Goal: Task Accomplishment & Management: Use online tool/utility

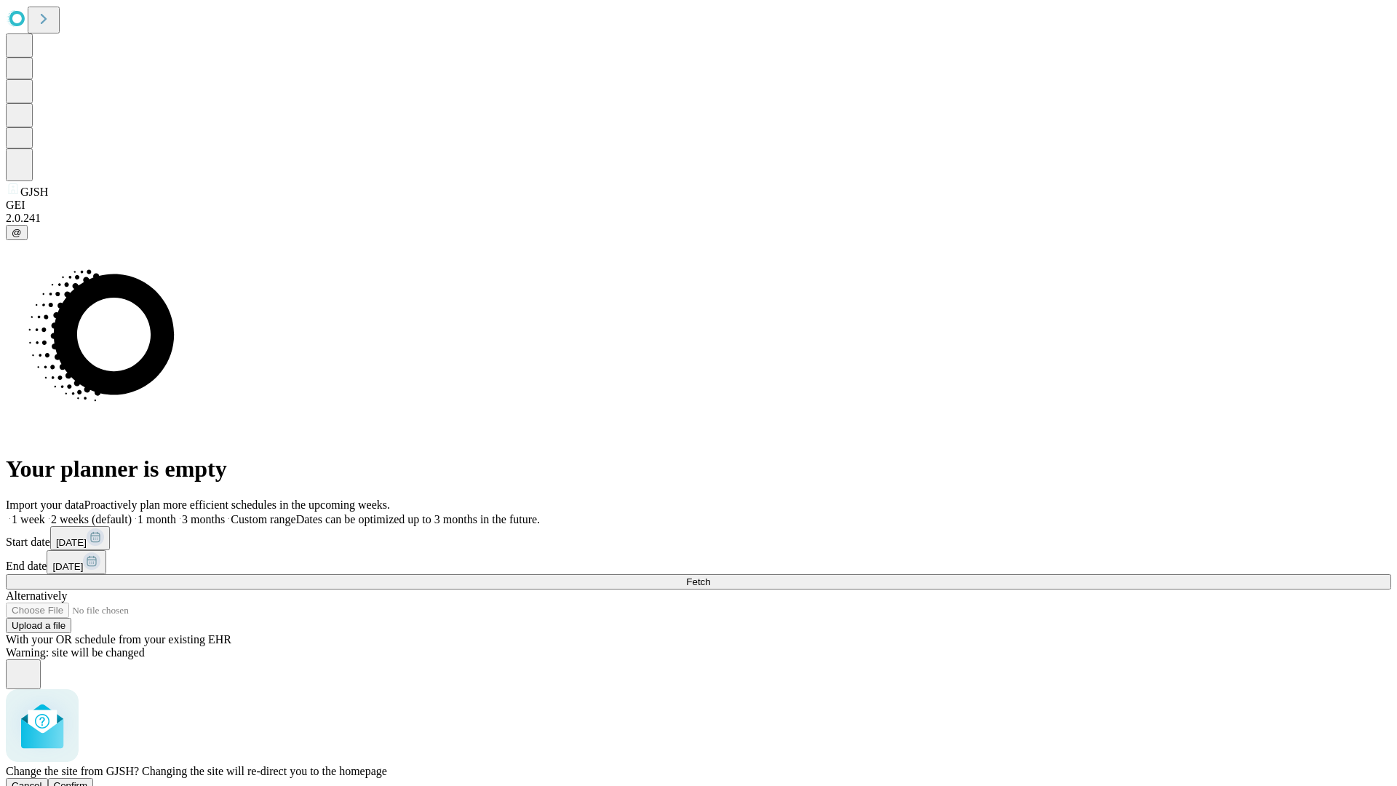
click at [88, 780] on span "Confirm" at bounding box center [71, 785] width 34 height 11
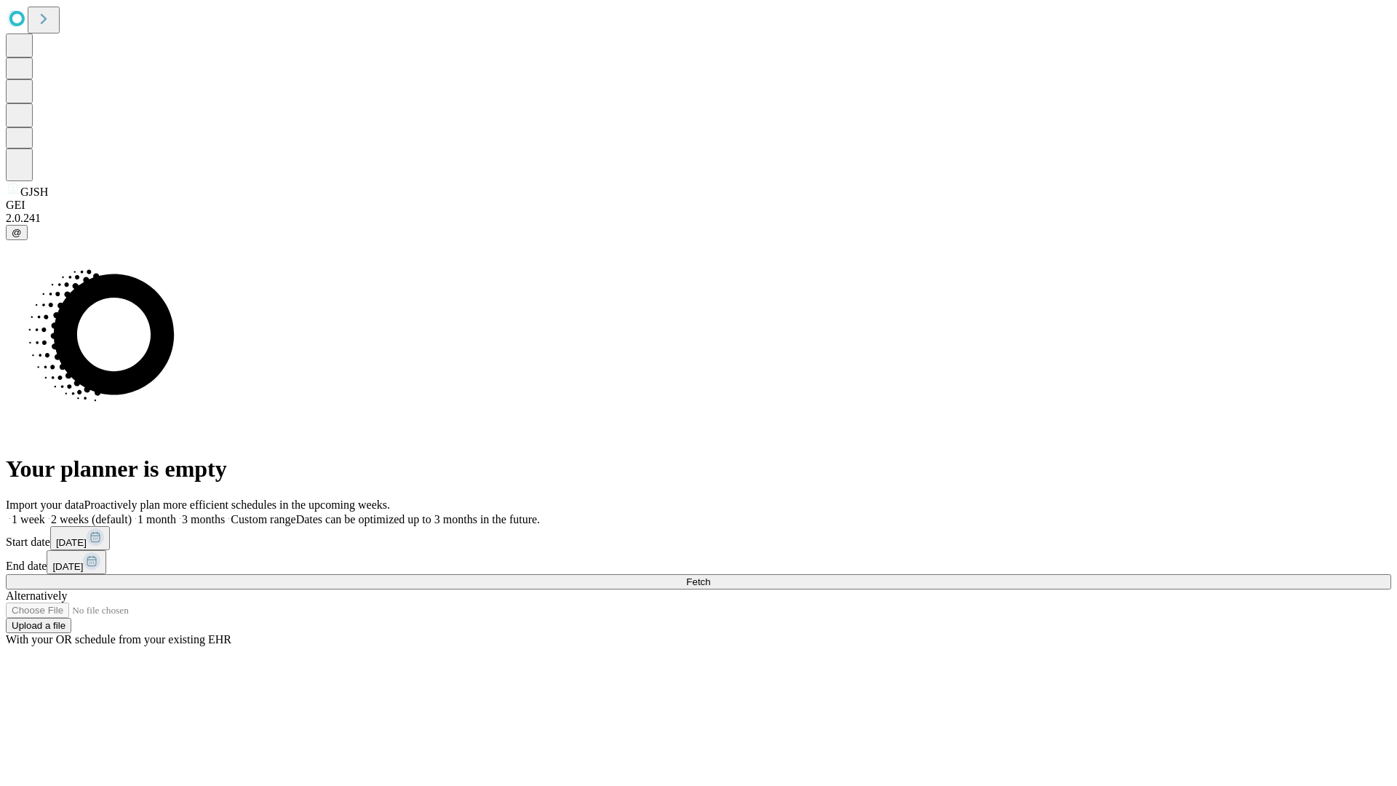
click at [176, 513] on label "1 month" at bounding box center [154, 519] width 44 height 12
click at [710, 576] on span "Fetch" at bounding box center [698, 581] width 24 height 11
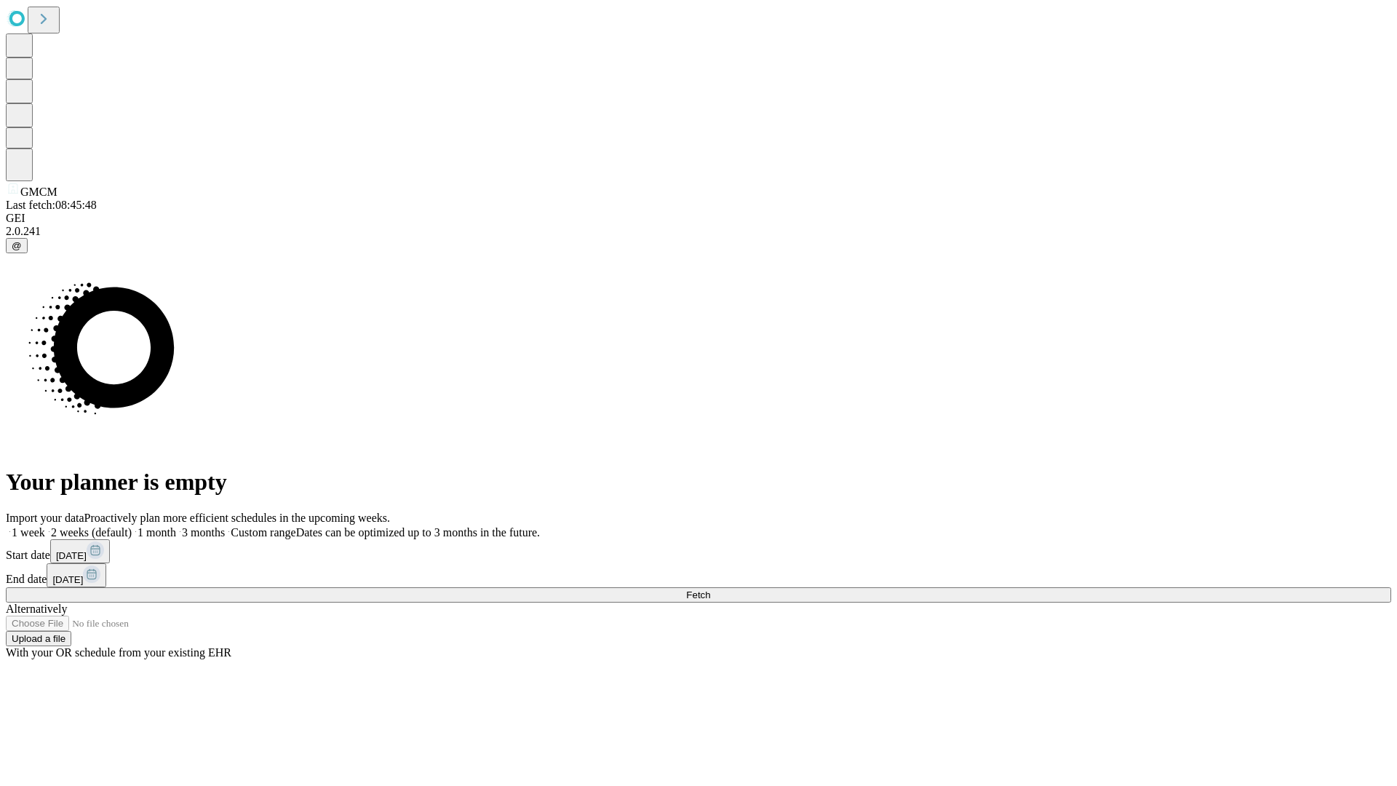
click at [176, 526] on label "1 month" at bounding box center [154, 532] width 44 height 12
click at [710, 589] on span "Fetch" at bounding box center [698, 594] width 24 height 11
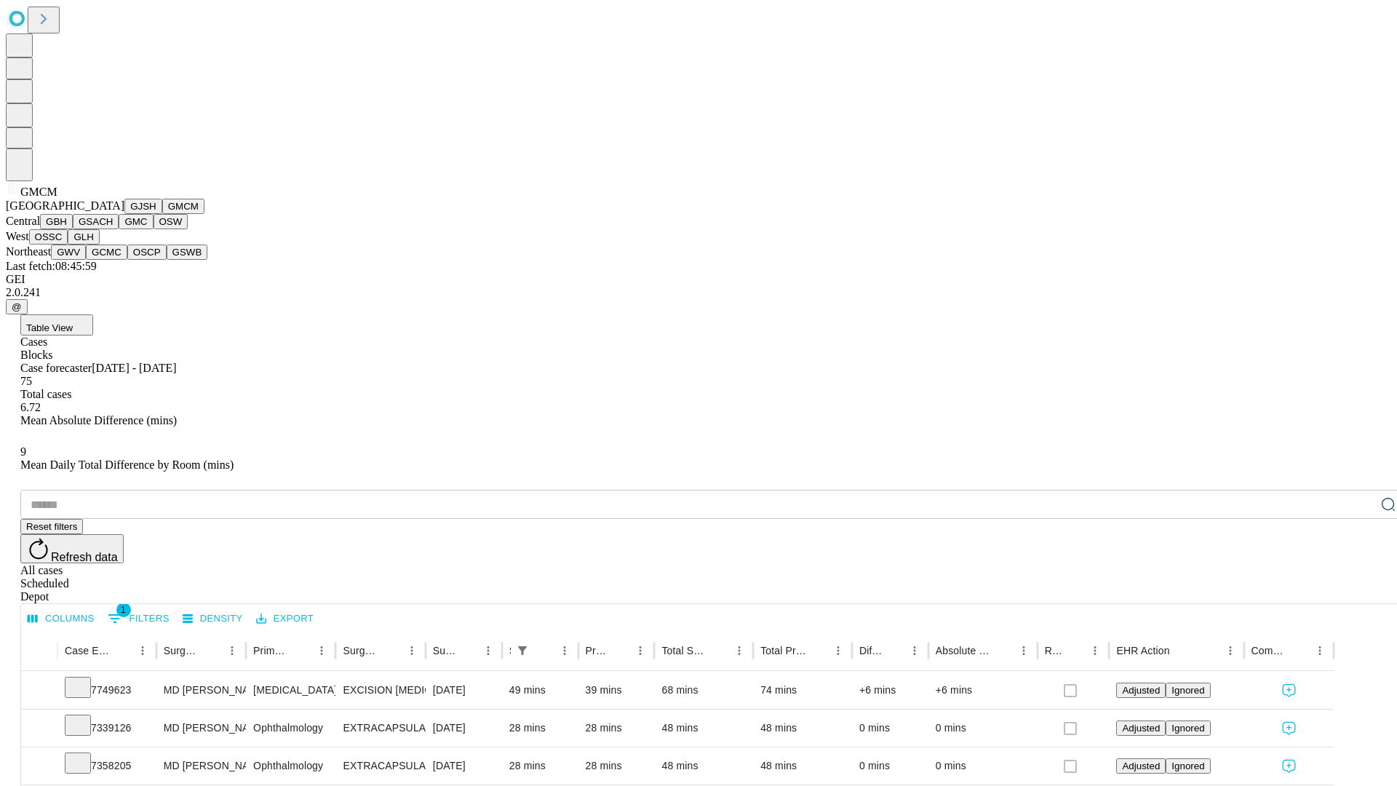
click at [73, 229] on button "GBH" at bounding box center [56, 221] width 33 height 15
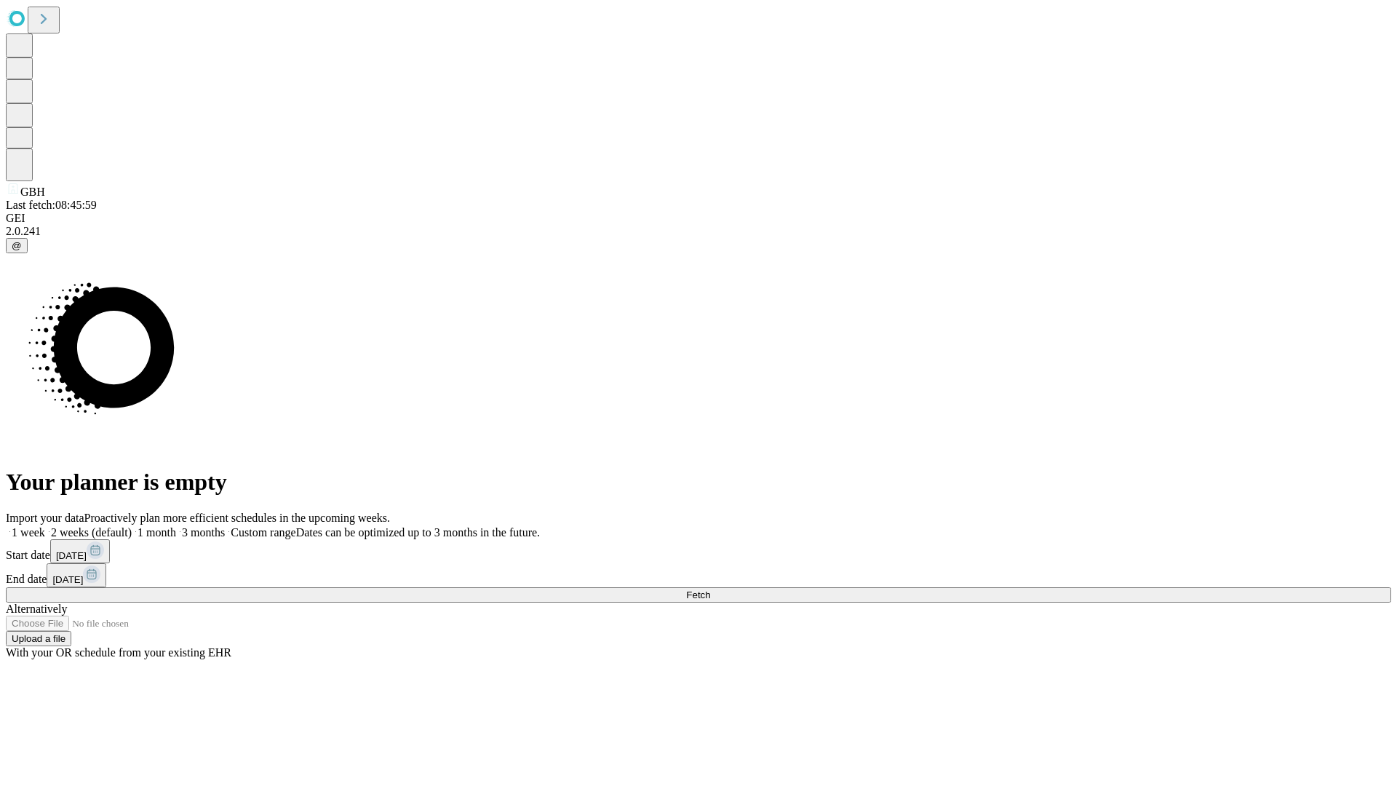
click at [176, 526] on label "1 month" at bounding box center [154, 532] width 44 height 12
click at [710, 589] on span "Fetch" at bounding box center [698, 594] width 24 height 11
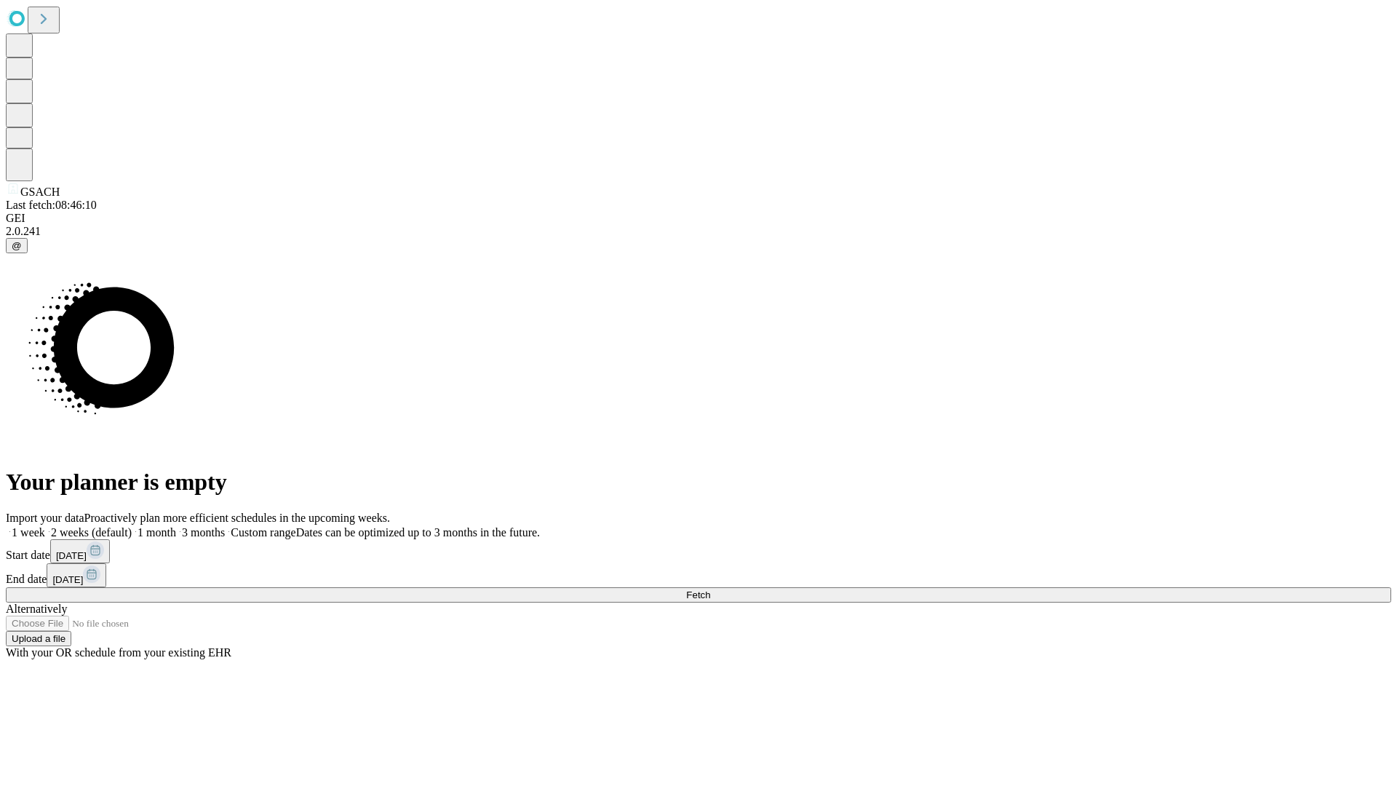
click at [176, 526] on label "1 month" at bounding box center [154, 532] width 44 height 12
click at [710, 589] on span "Fetch" at bounding box center [698, 594] width 24 height 11
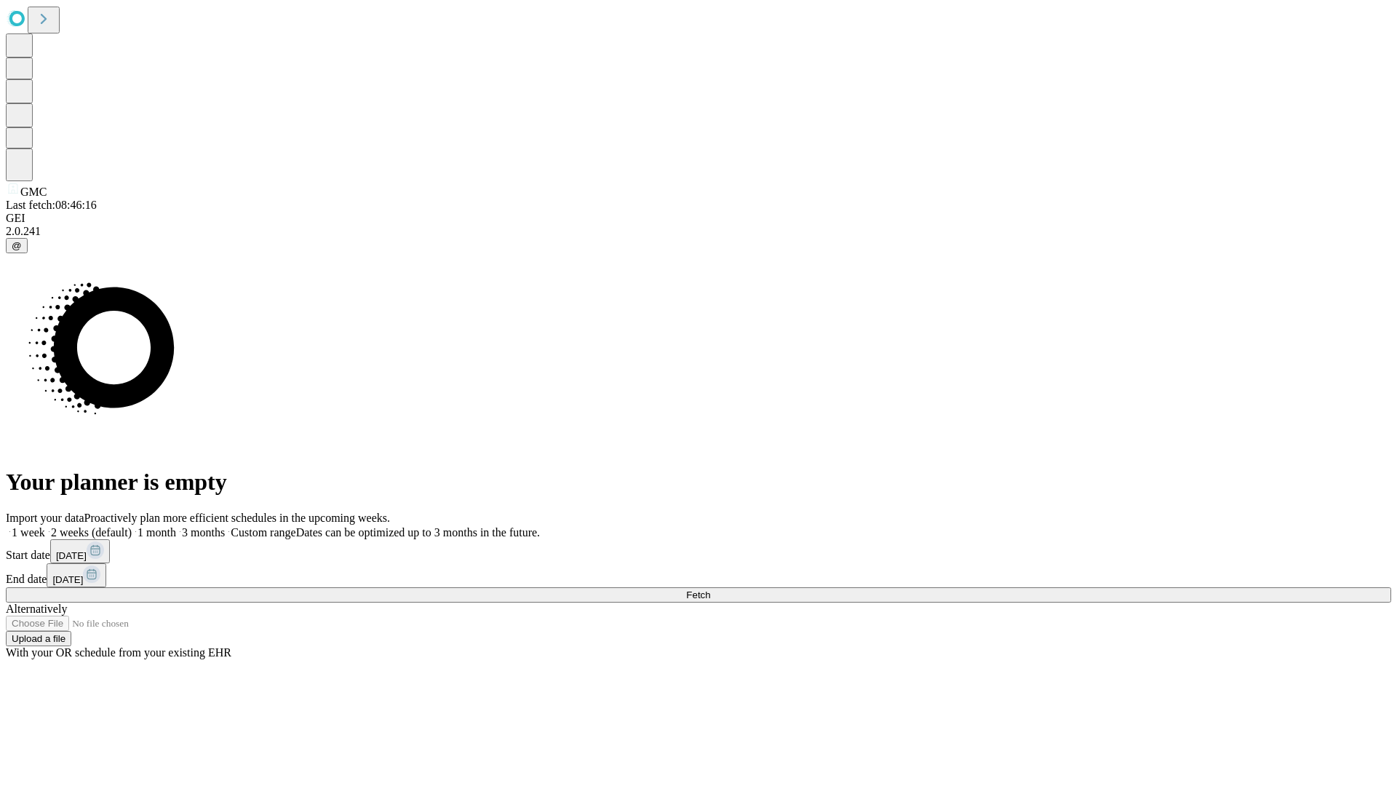
click at [176, 526] on label "1 month" at bounding box center [154, 532] width 44 height 12
click at [710, 589] on span "Fetch" at bounding box center [698, 594] width 24 height 11
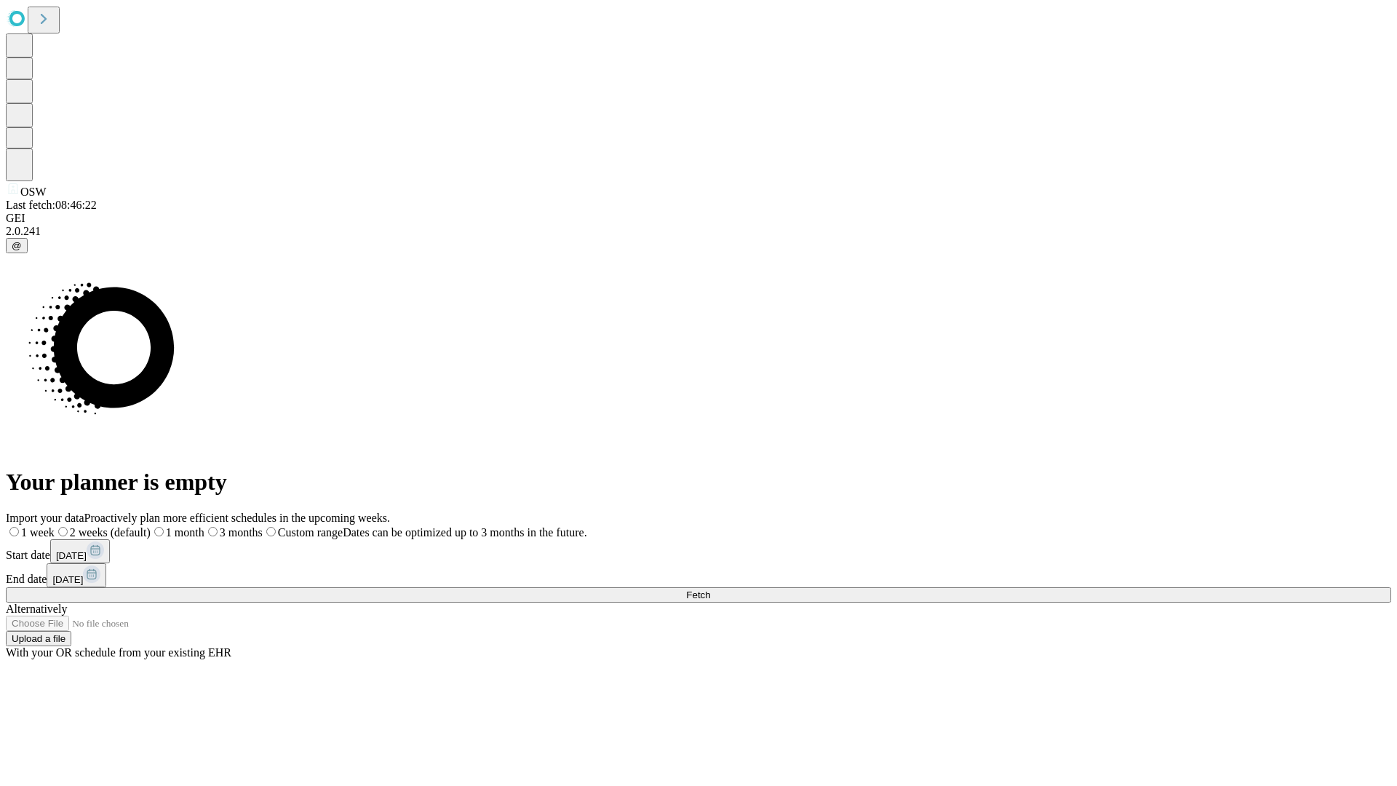
click at [205, 526] on label "1 month" at bounding box center [178, 532] width 54 height 12
click at [710, 589] on span "Fetch" at bounding box center [698, 594] width 24 height 11
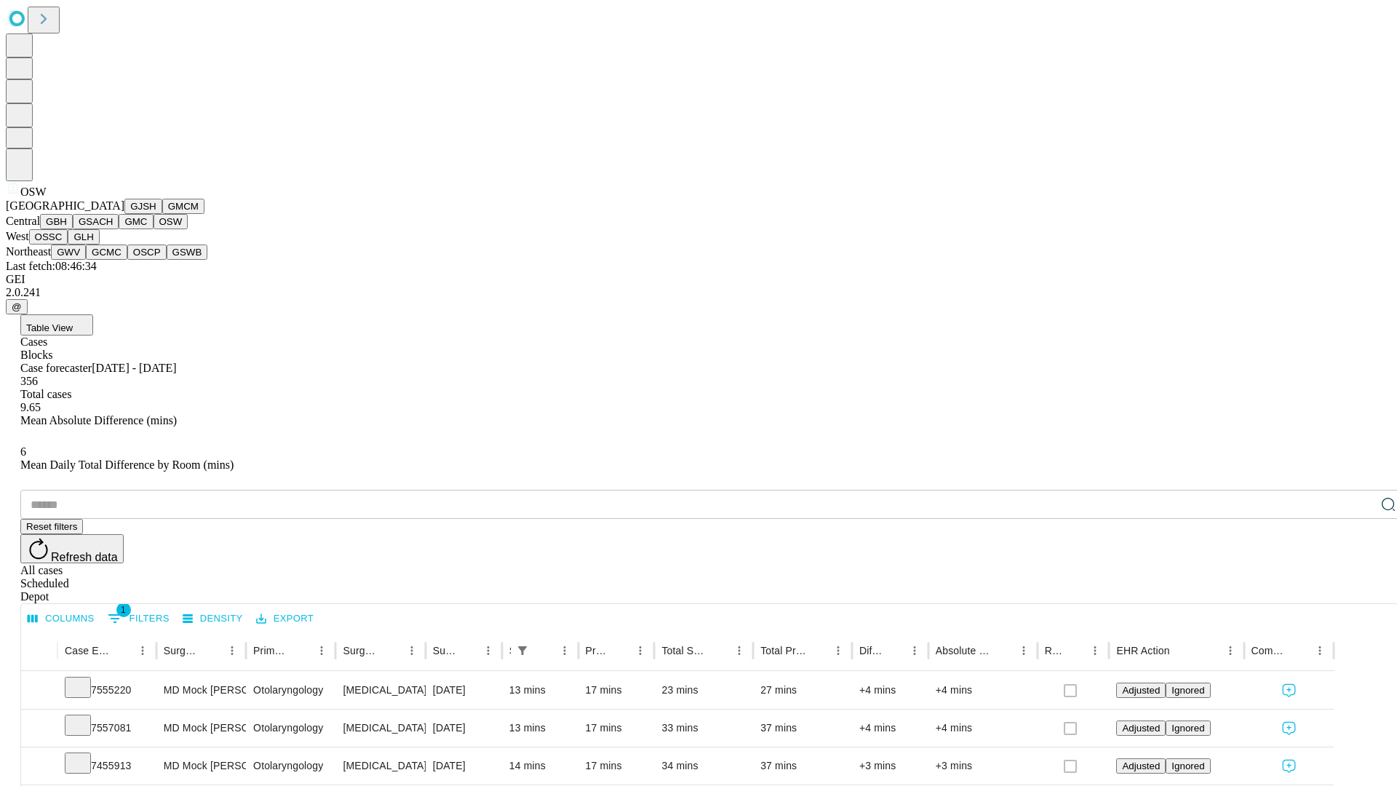
click at [68, 245] on button "OSSC" at bounding box center [48, 236] width 39 height 15
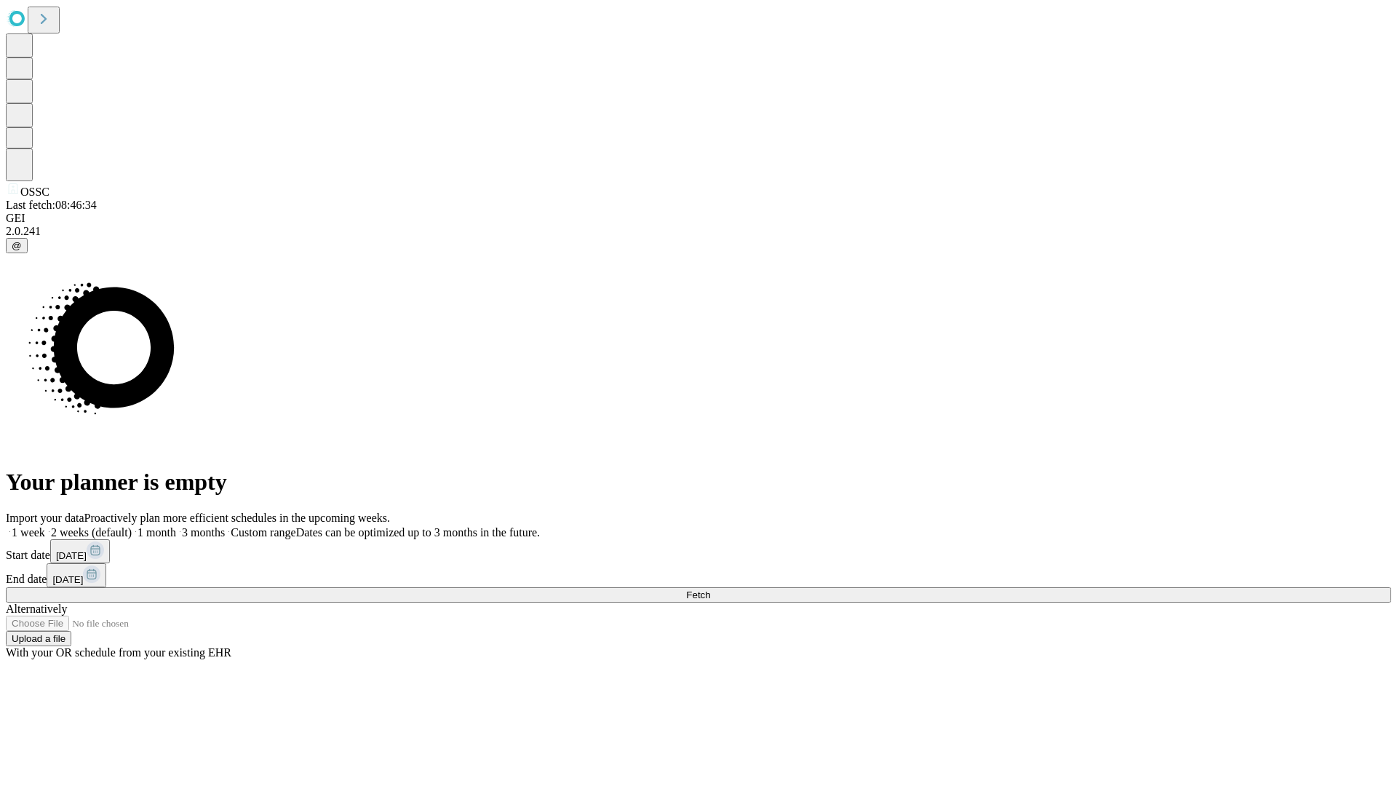
click at [176, 526] on label "1 month" at bounding box center [154, 532] width 44 height 12
click at [710, 589] on span "Fetch" at bounding box center [698, 594] width 24 height 11
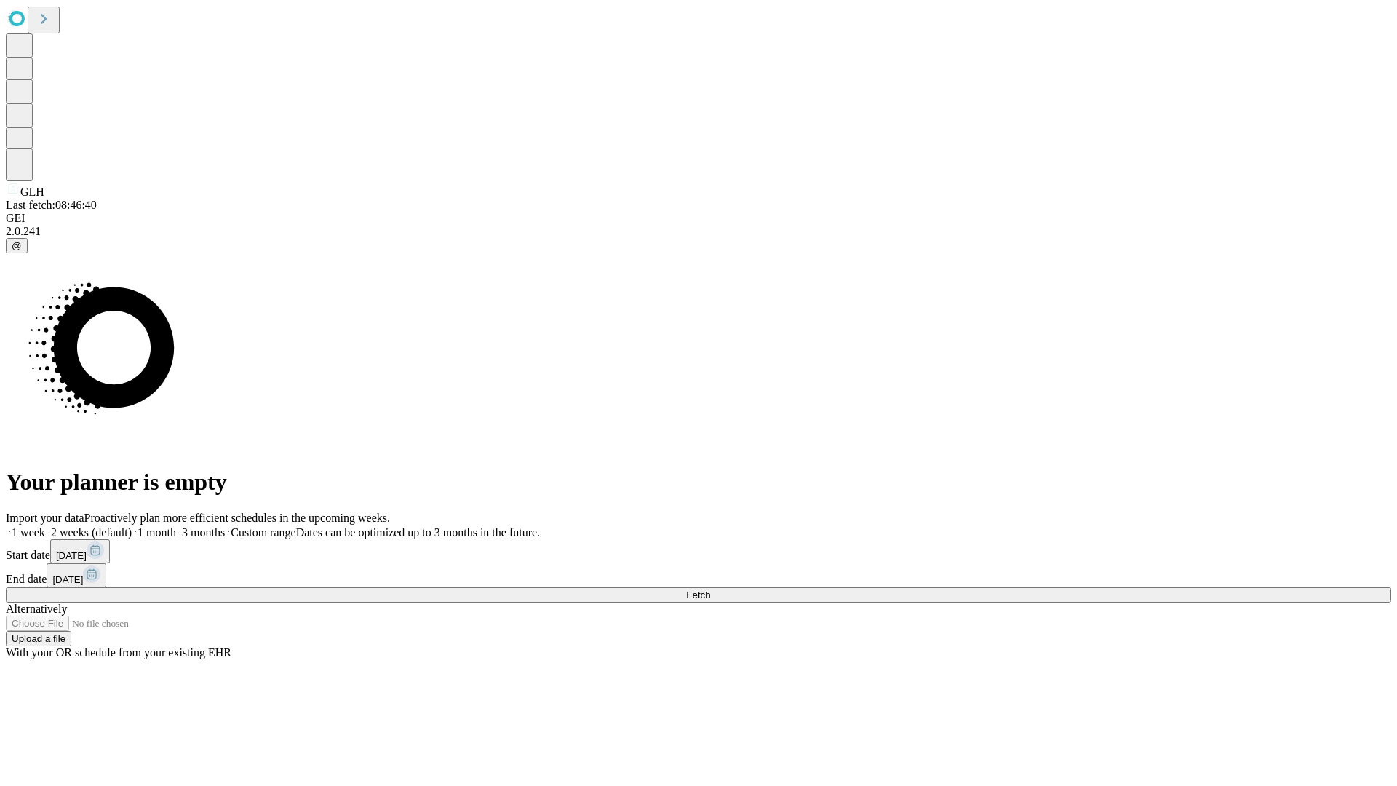
click at [710, 589] on span "Fetch" at bounding box center [698, 594] width 24 height 11
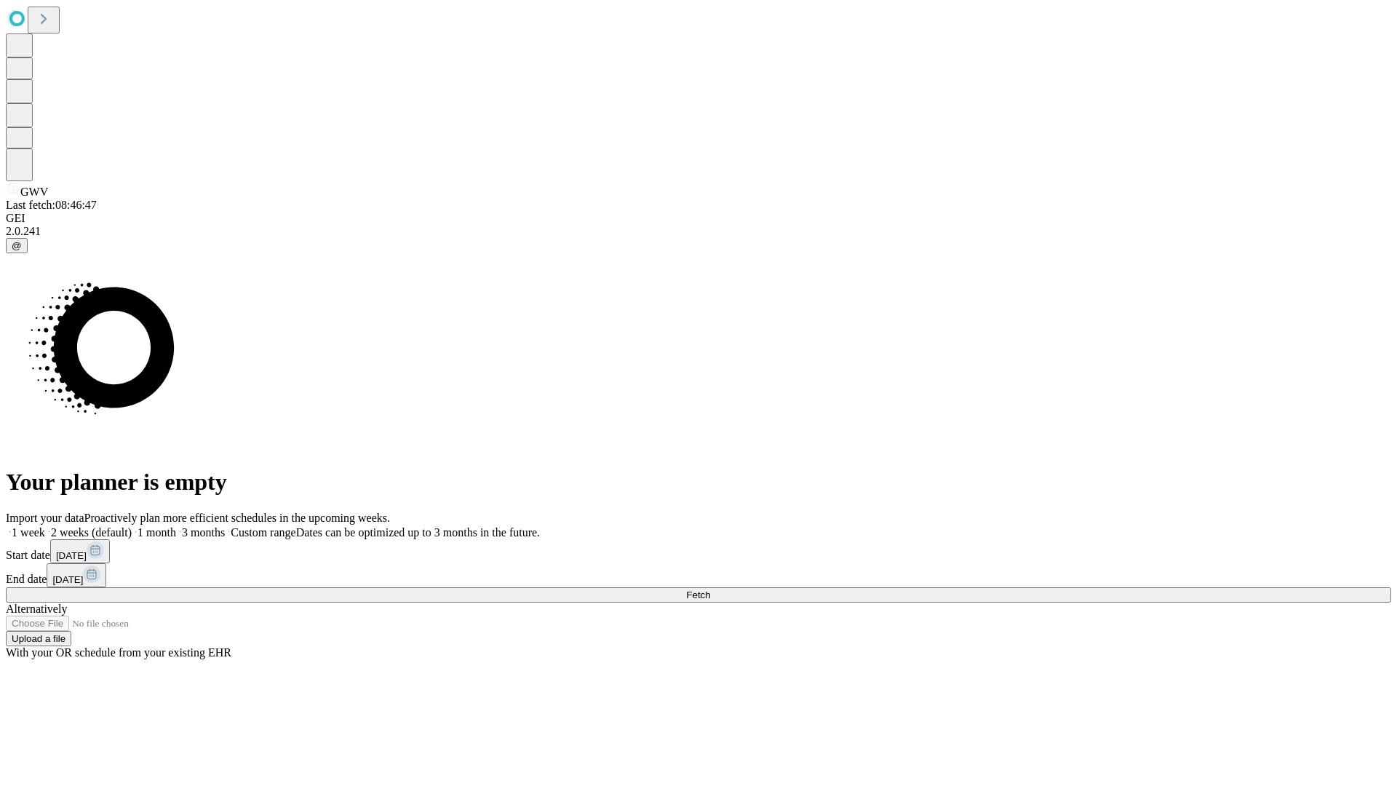
click at [176, 526] on label "1 month" at bounding box center [154, 532] width 44 height 12
click at [710, 589] on span "Fetch" at bounding box center [698, 594] width 24 height 11
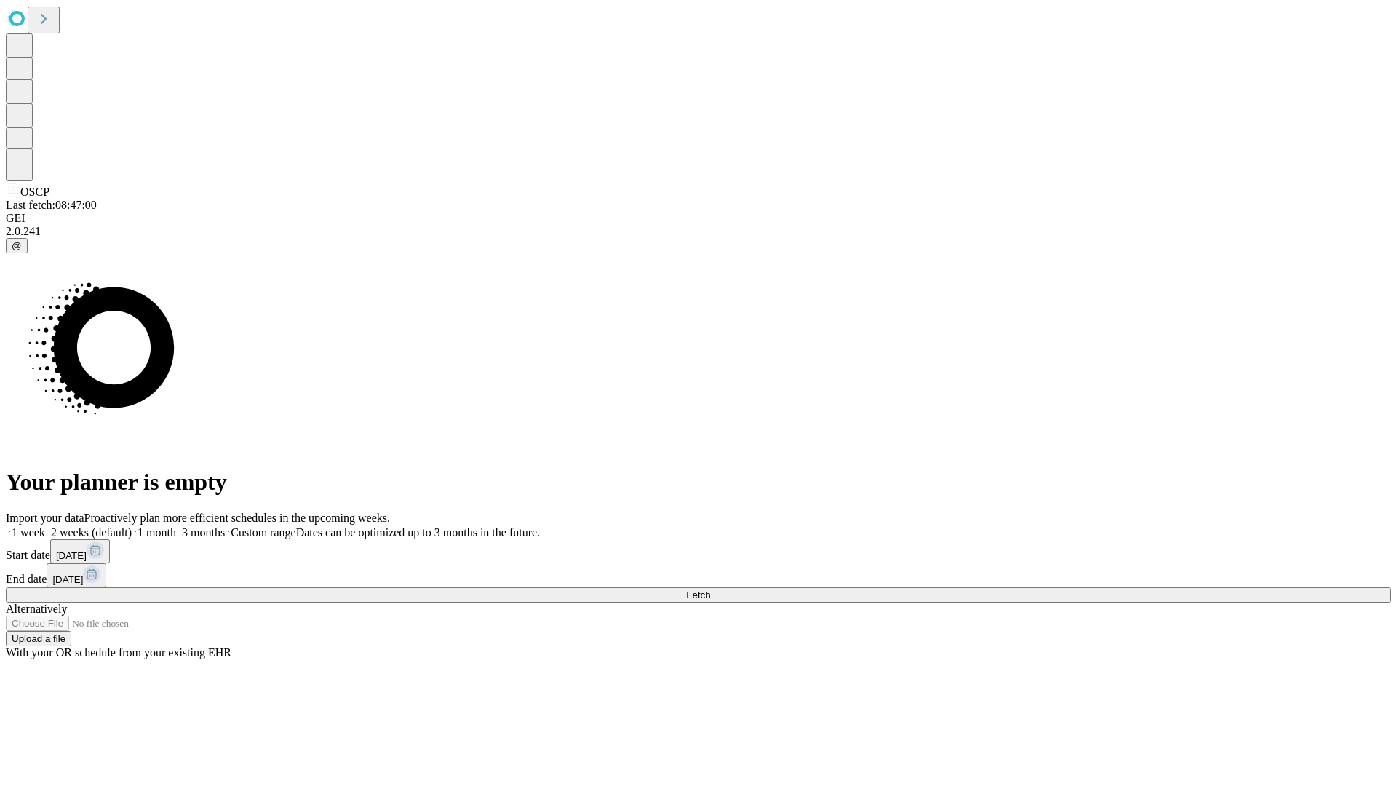
click at [176, 526] on label "1 month" at bounding box center [154, 532] width 44 height 12
click at [710, 589] on span "Fetch" at bounding box center [698, 594] width 24 height 11
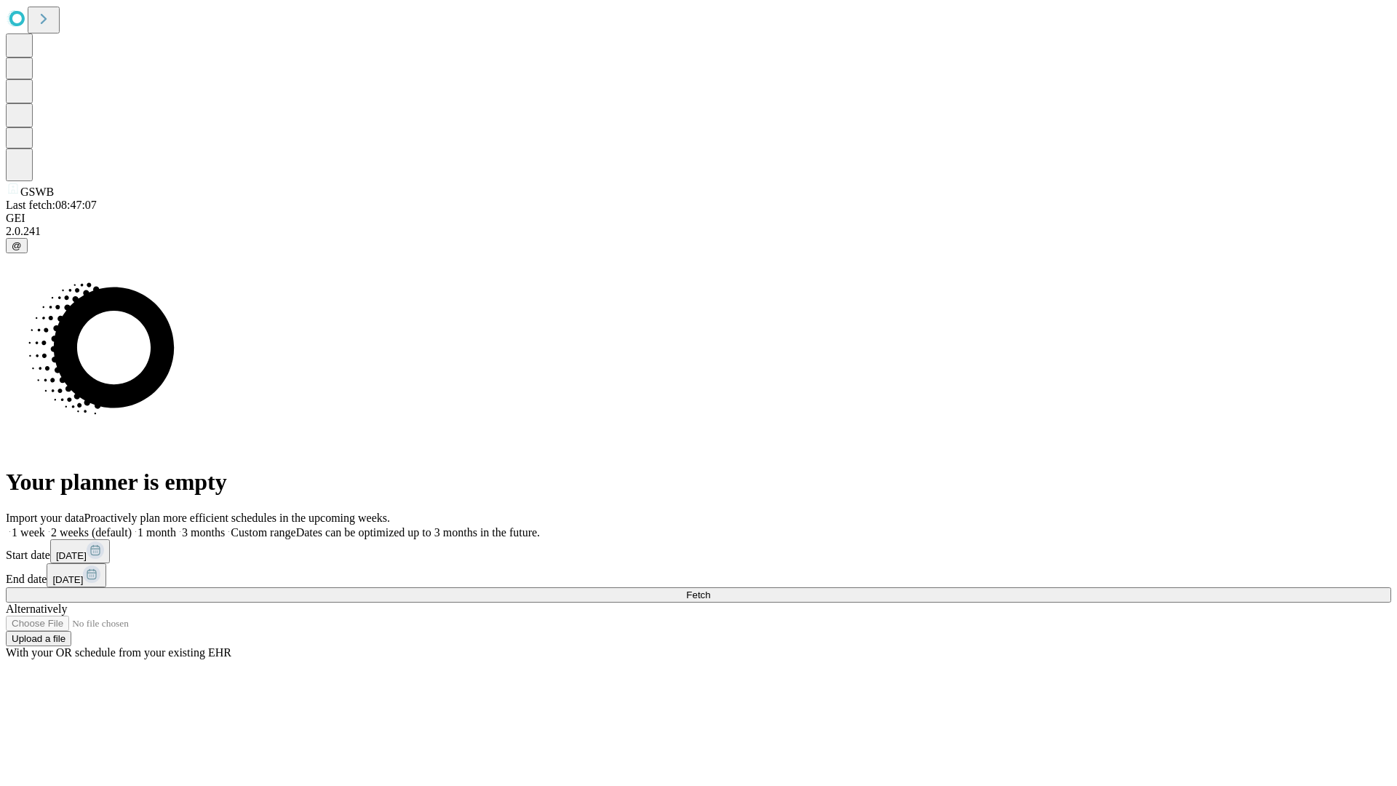
click at [710, 589] on span "Fetch" at bounding box center [698, 594] width 24 height 11
